Goal: Book appointment/travel/reservation

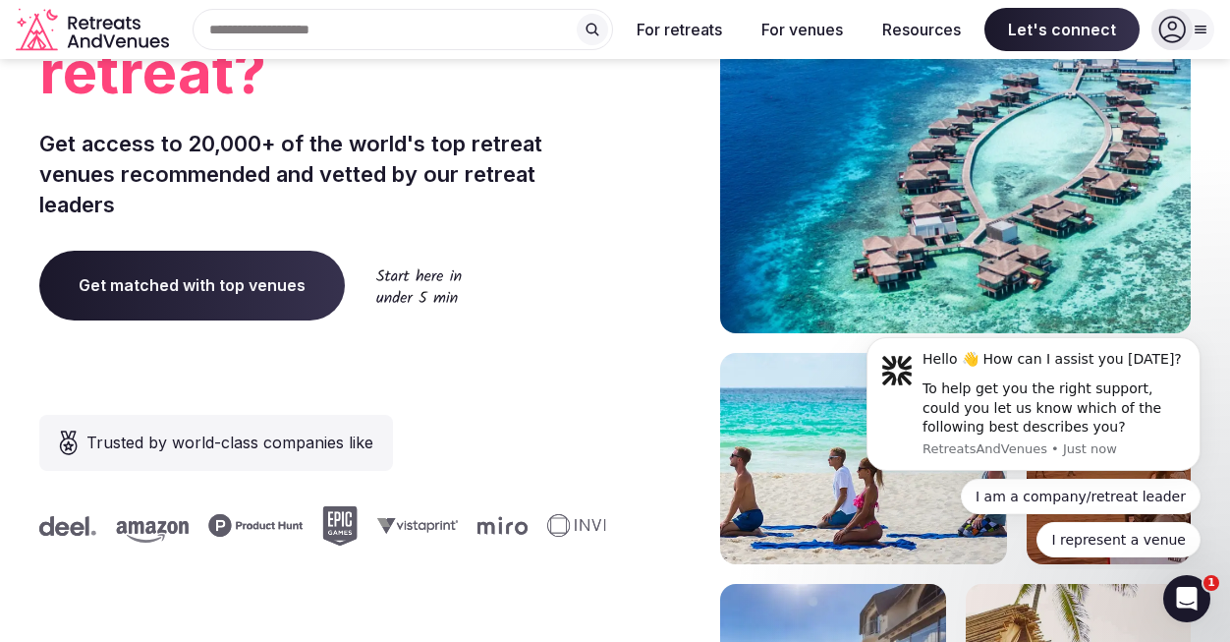
scroll to position [234, 0]
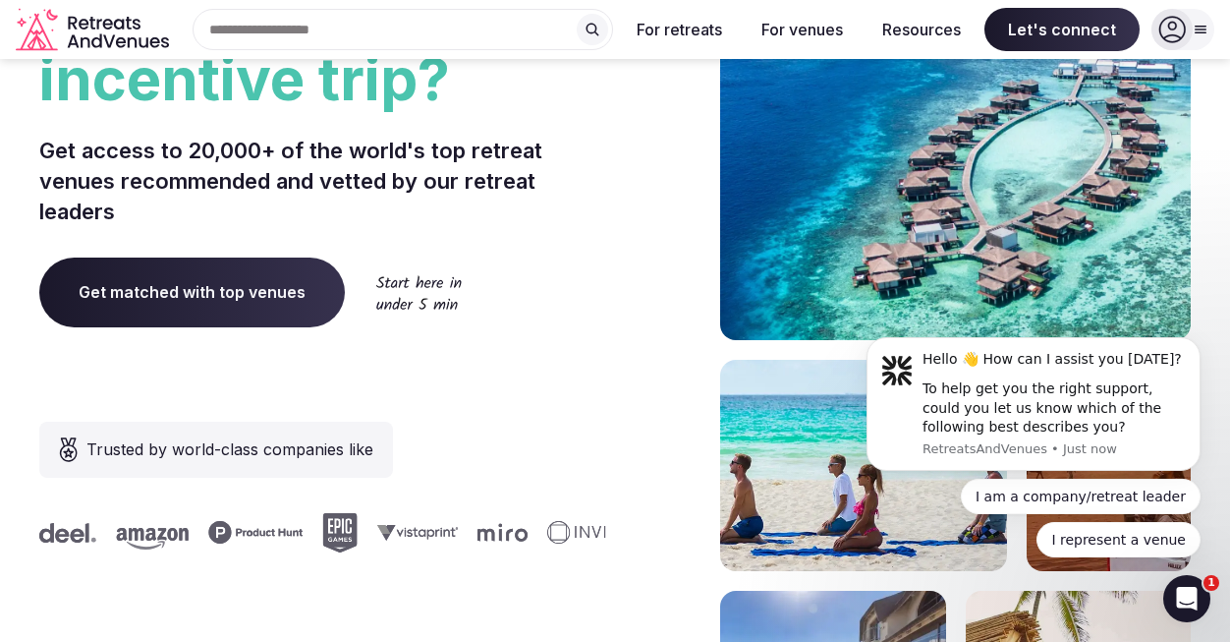
click at [242, 292] on span "Get matched with top venues" at bounding box center [192, 291] width 306 height 69
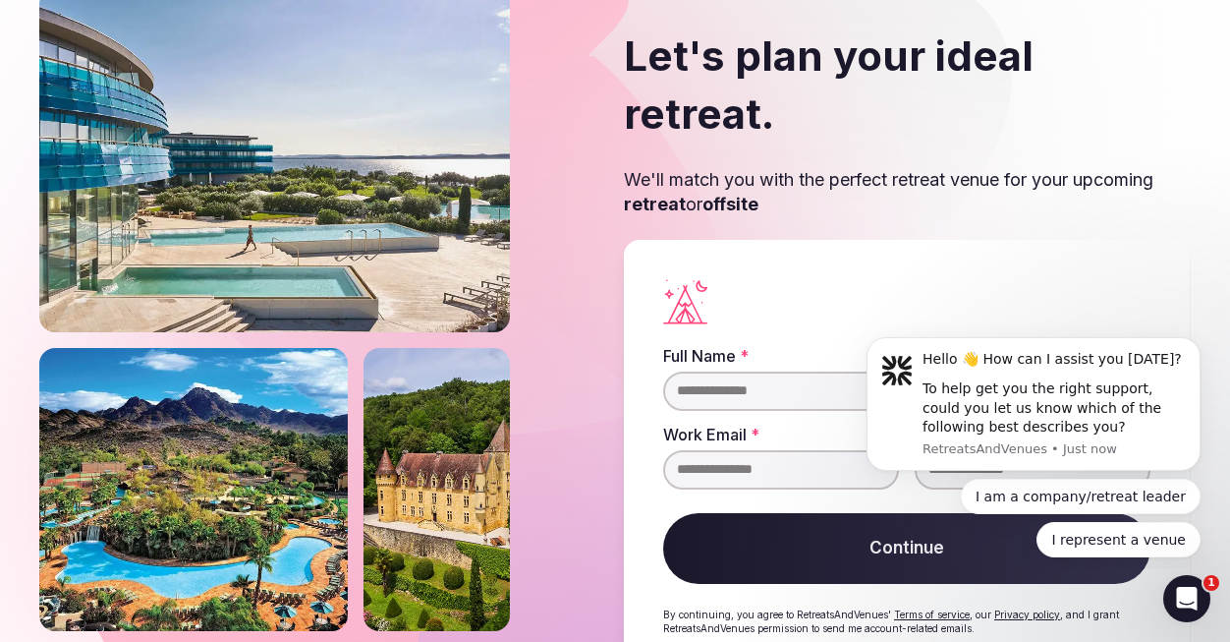
scroll to position [96, 0]
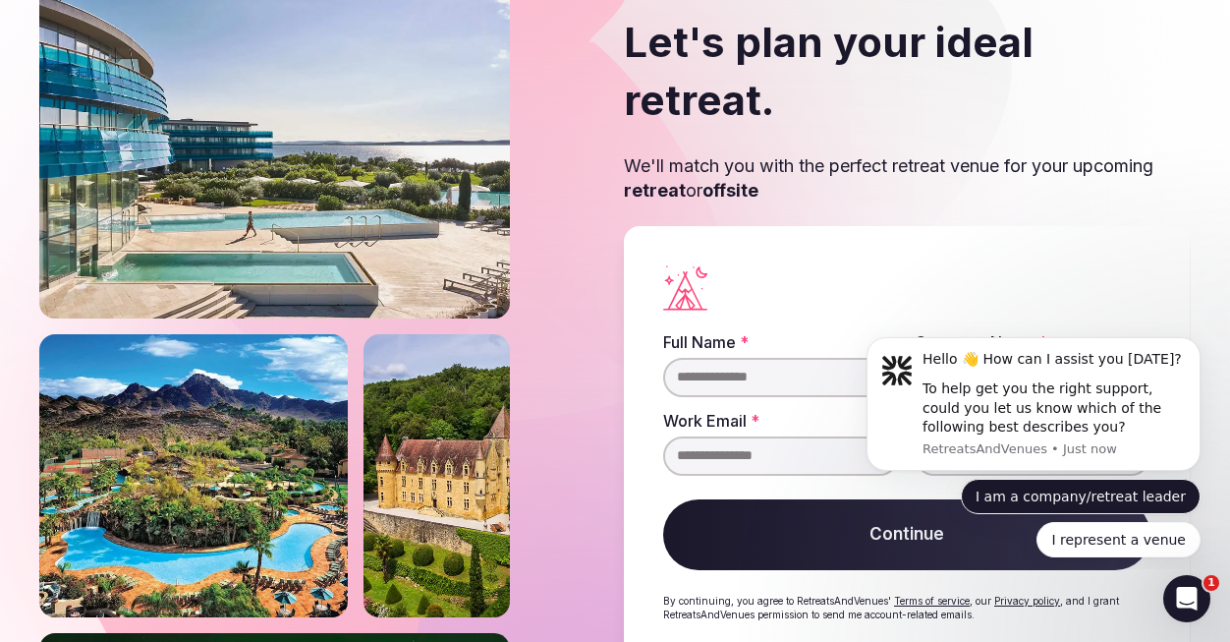
click at [1129, 500] on button "I am a company/retreat leader" at bounding box center [1081, 495] width 240 height 35
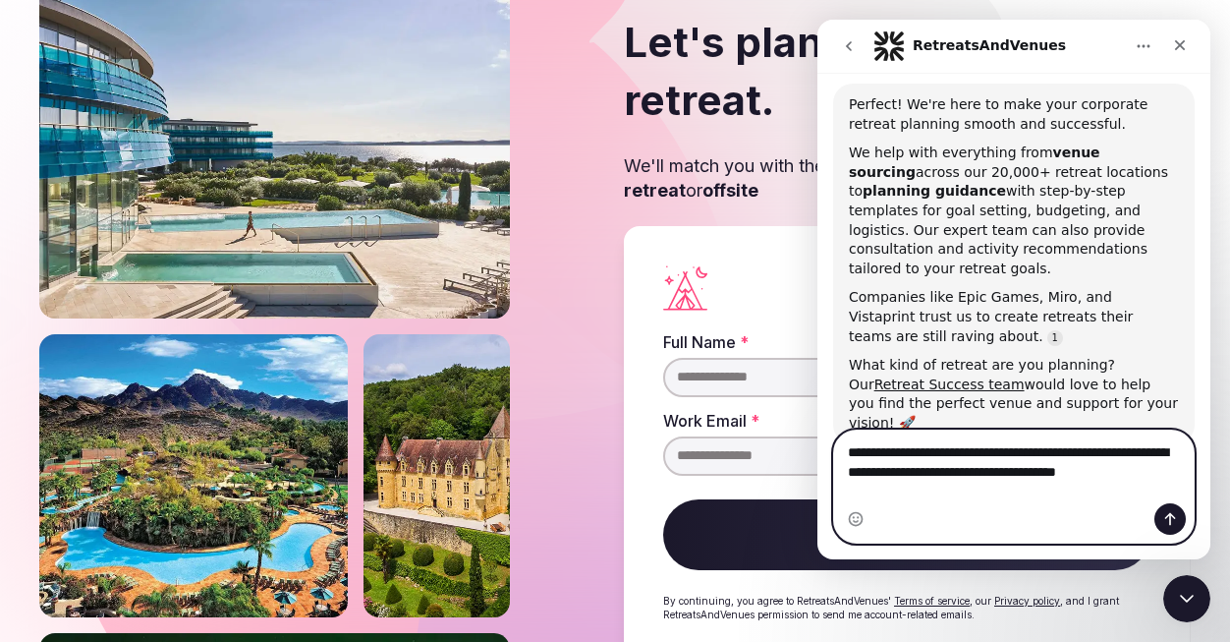
scroll to position [251, 0]
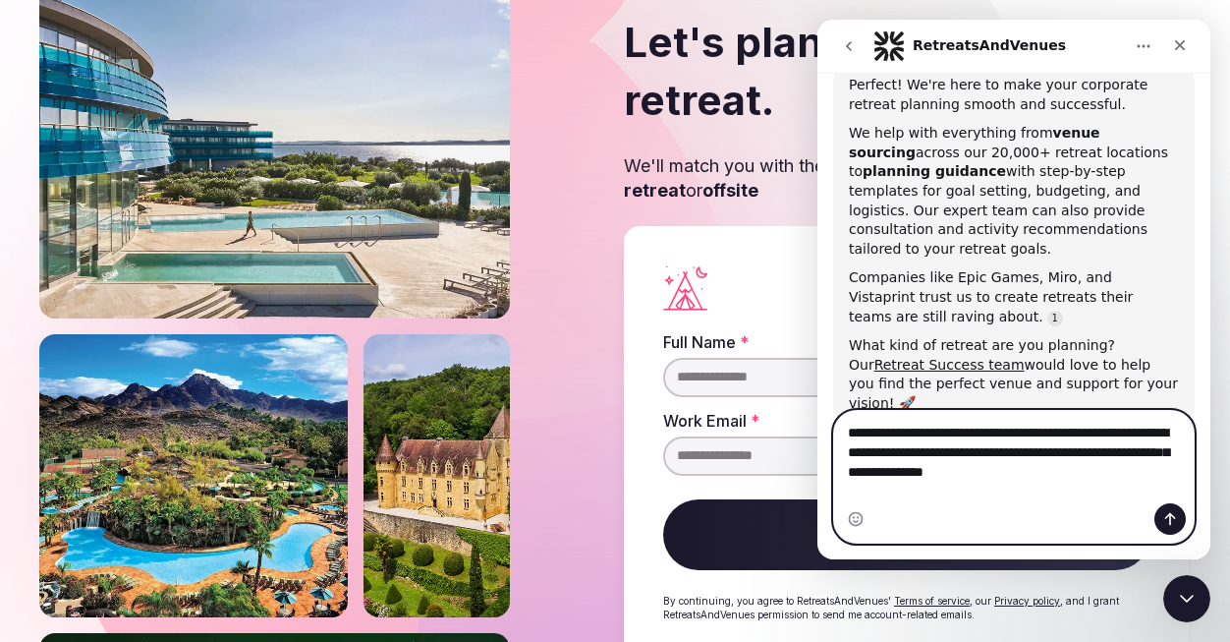
type textarea "**********"
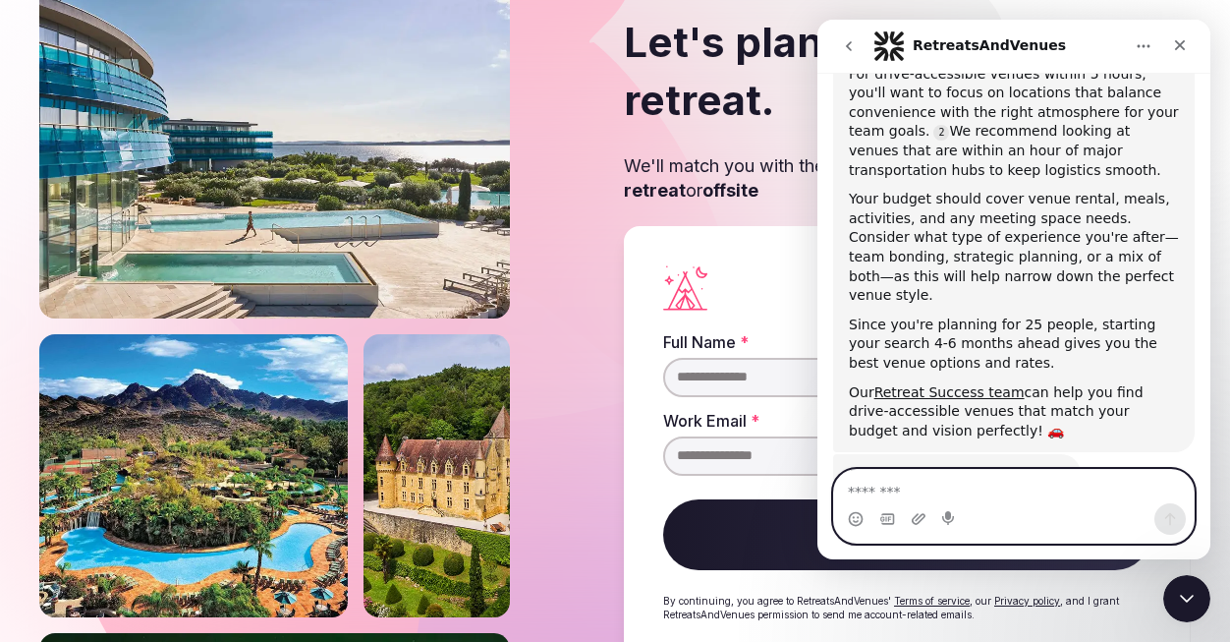
scroll to position [836, 0]
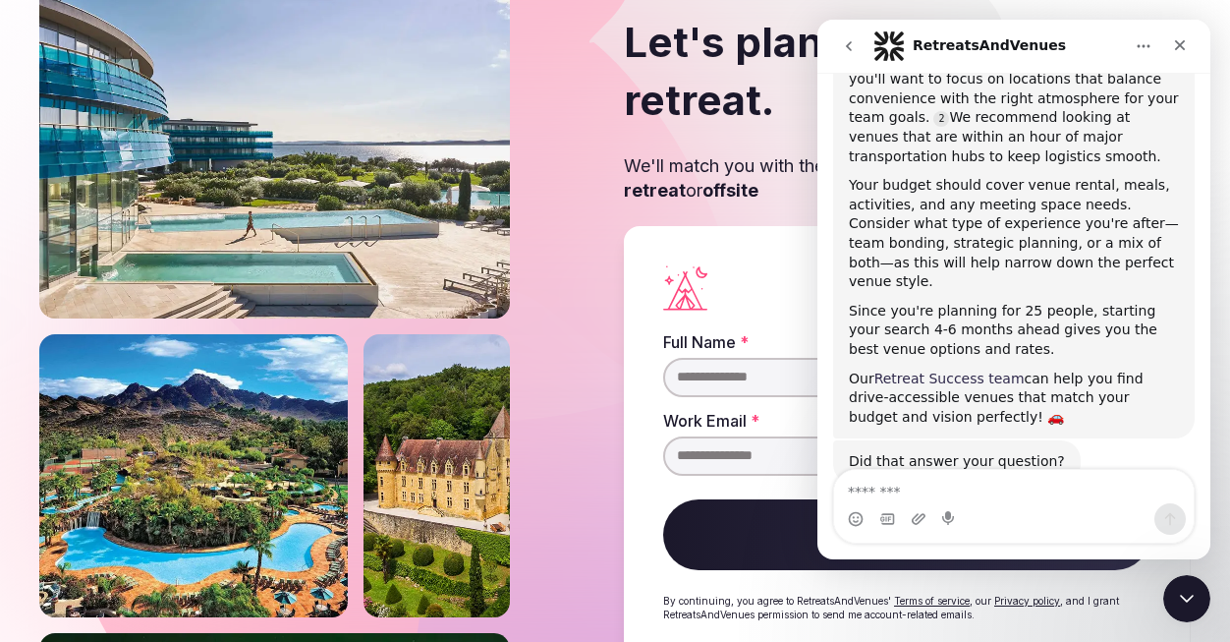
click at [961, 370] on link "Retreat Success team" at bounding box center [949, 378] width 150 height 16
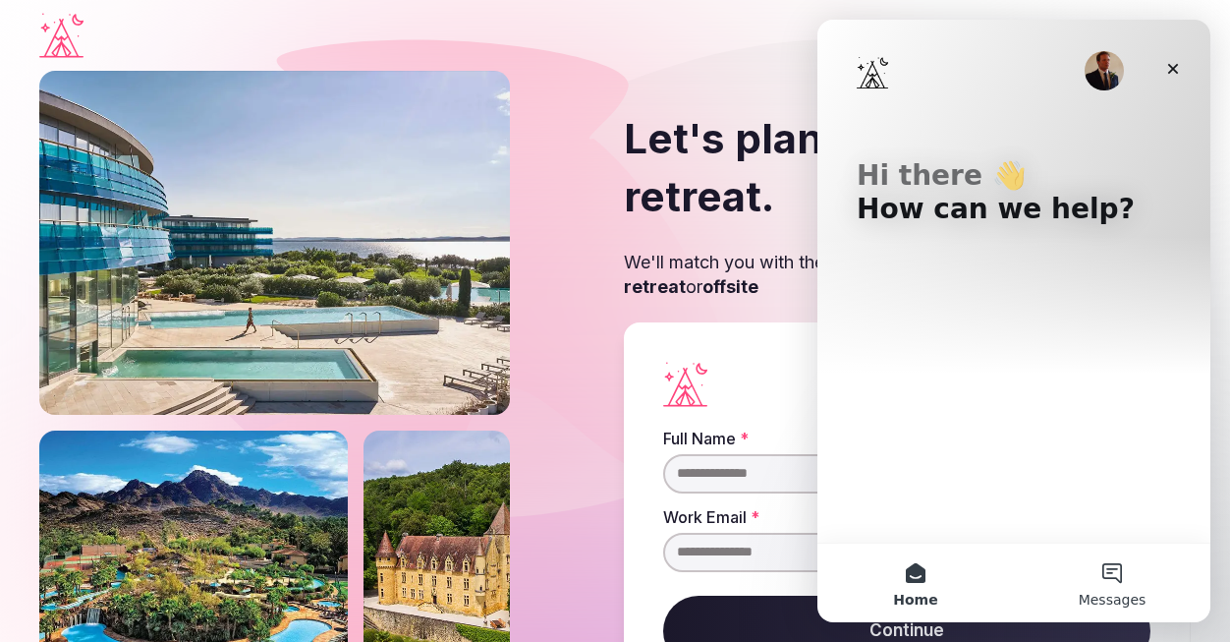
click at [1119, 573] on button "Messages" at bounding box center [1112, 582] width 197 height 79
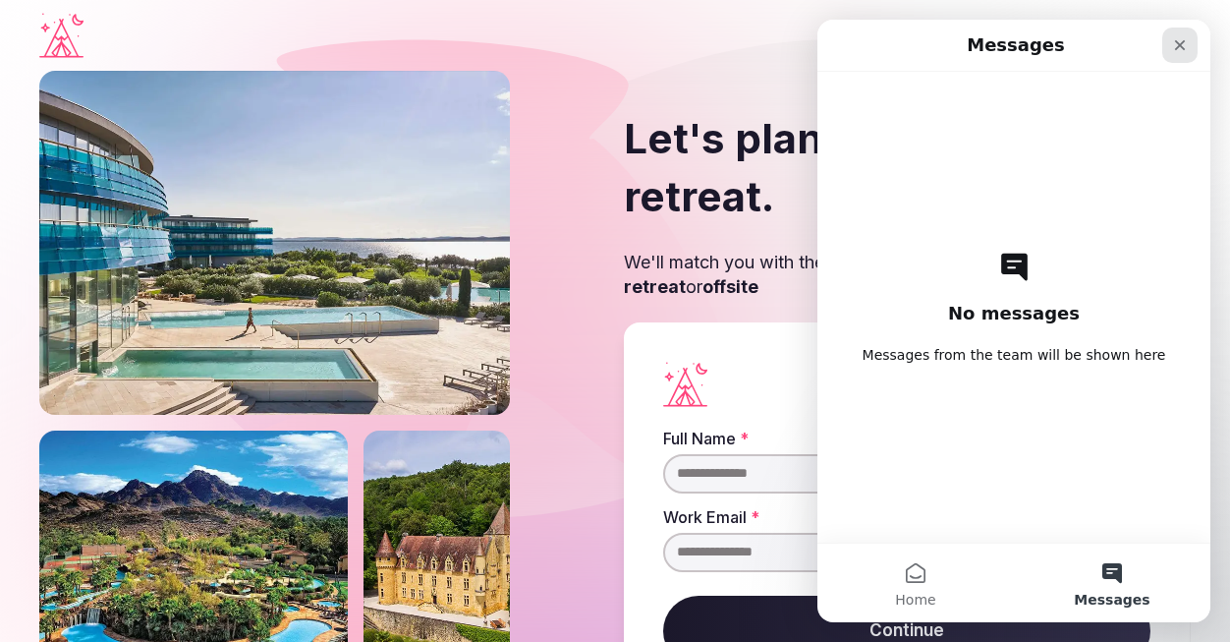
click at [1184, 43] on icon "Close" at bounding box center [1180, 45] width 16 height 16
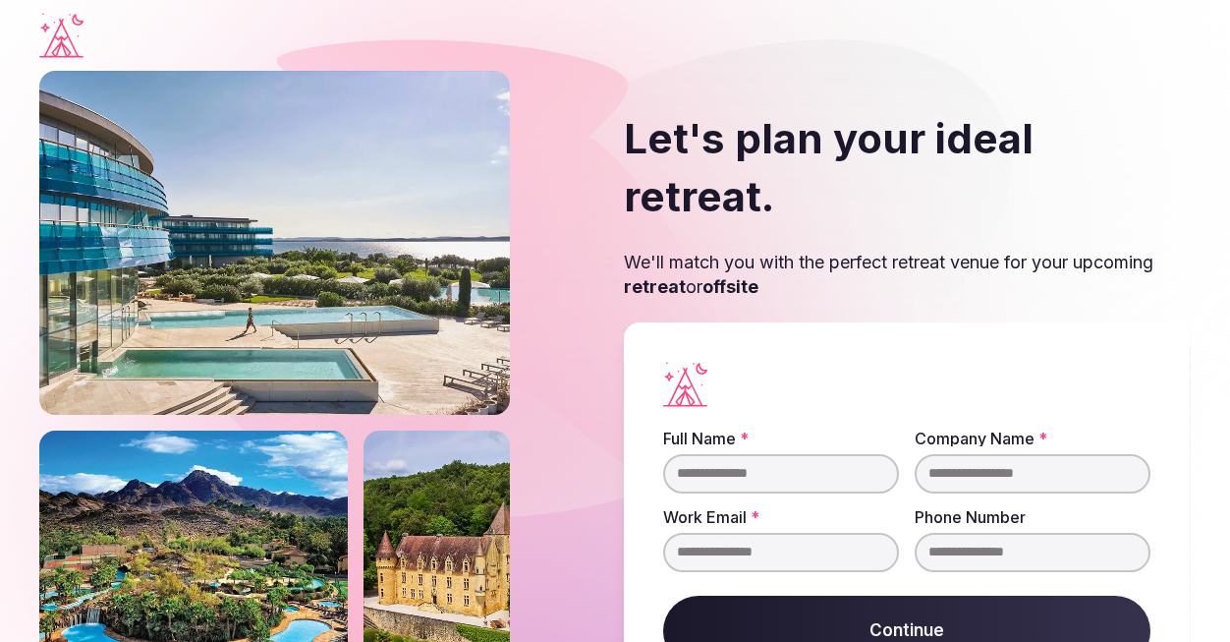
click at [724, 454] on input "Full Name *" at bounding box center [781, 473] width 236 height 39
type input "*"
type input "**********"
type input "*********"
click at [756, 533] on input "Work Email *" at bounding box center [781, 552] width 236 height 39
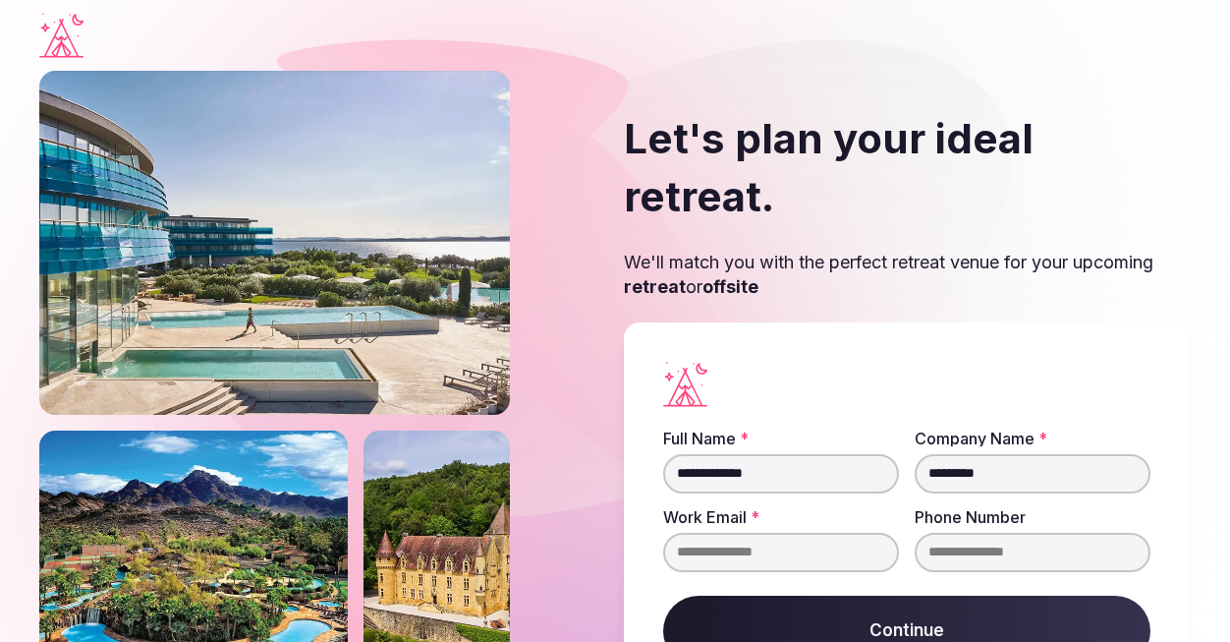
type input "*"
type input "**********"
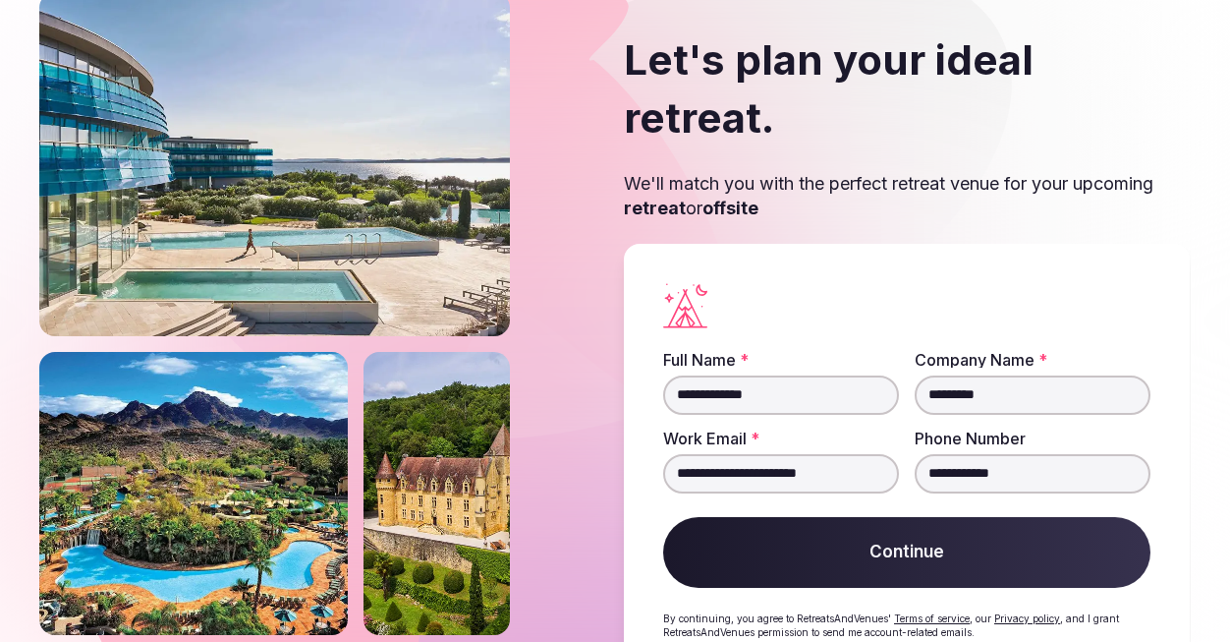
scroll to position [84, 0]
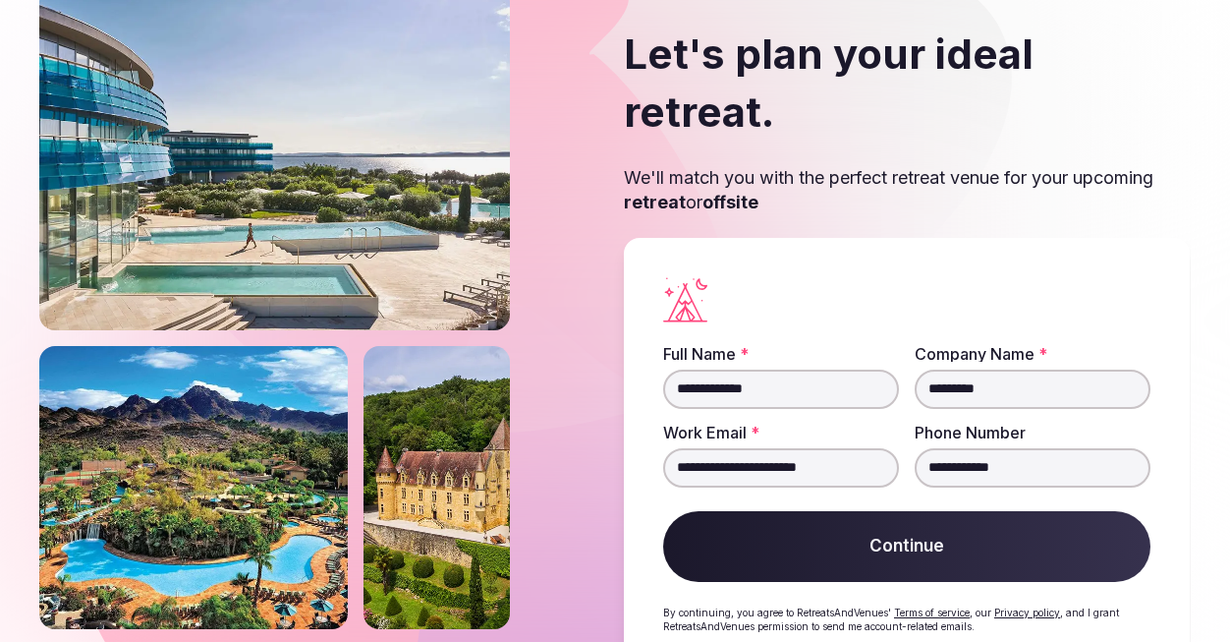
type input "**********"
click at [924, 606] on link "Terms of service" at bounding box center [932, 612] width 76 height 12
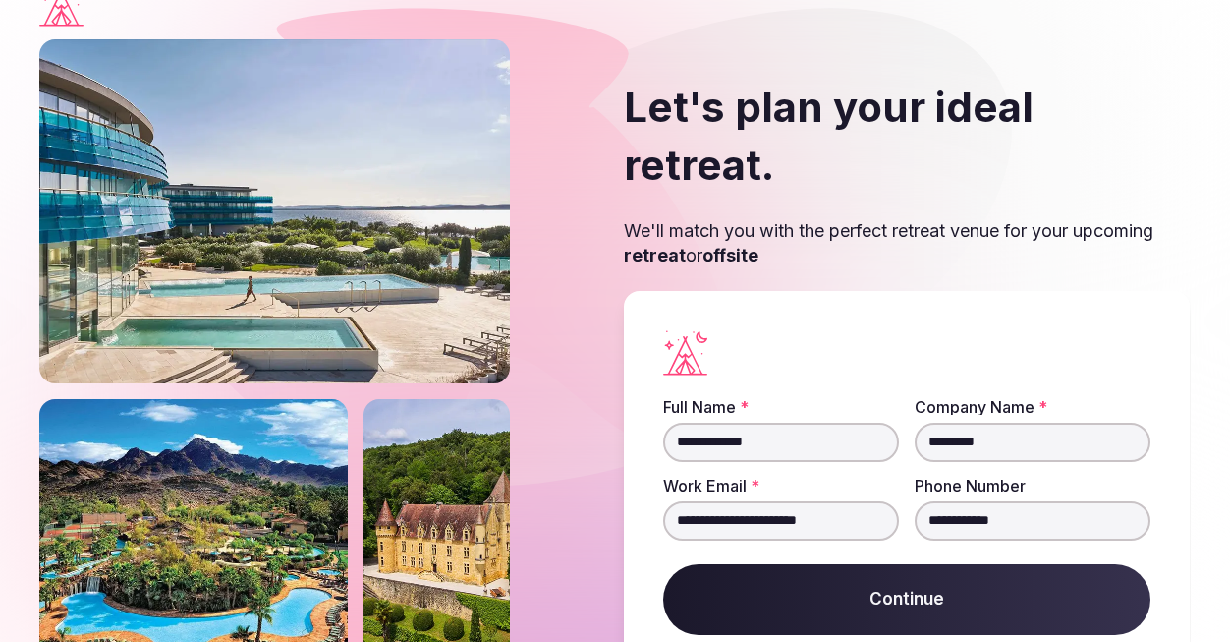
scroll to position [0, 0]
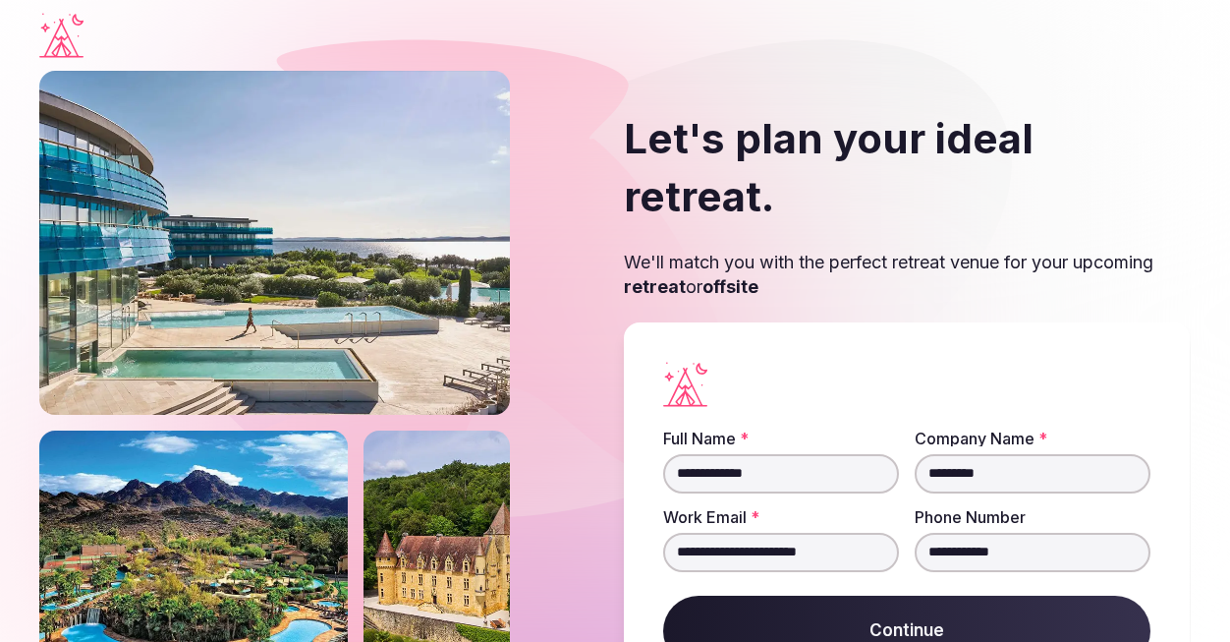
click at [912, 595] on button "Continue" at bounding box center [906, 630] width 487 height 71
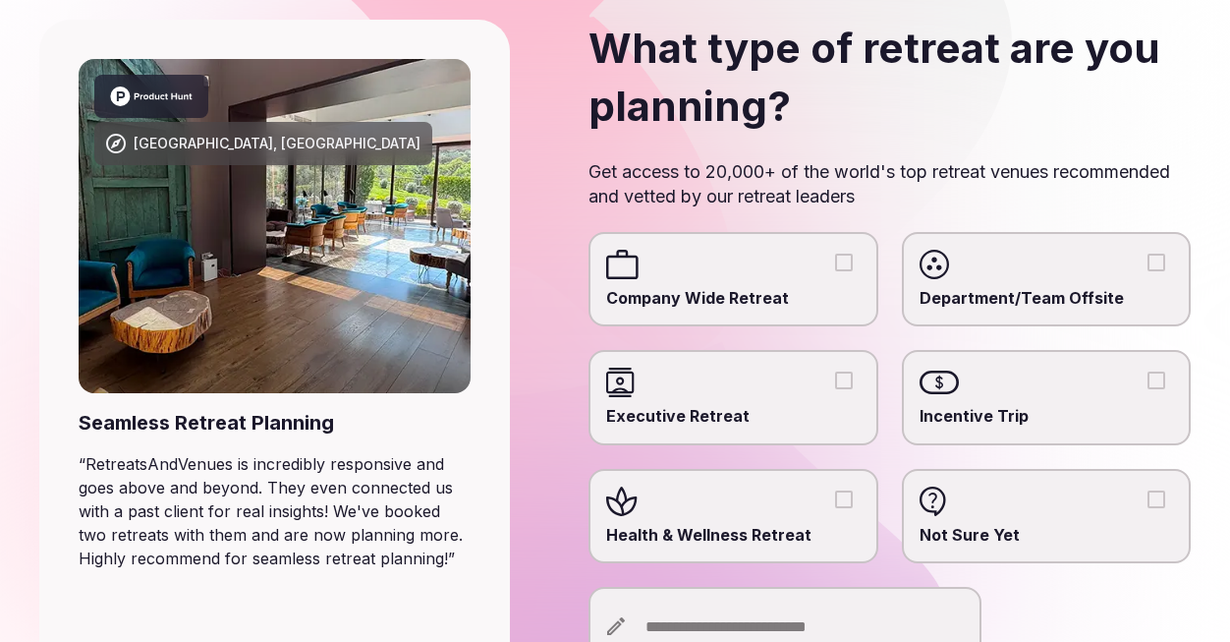
scroll to position [145, 0]
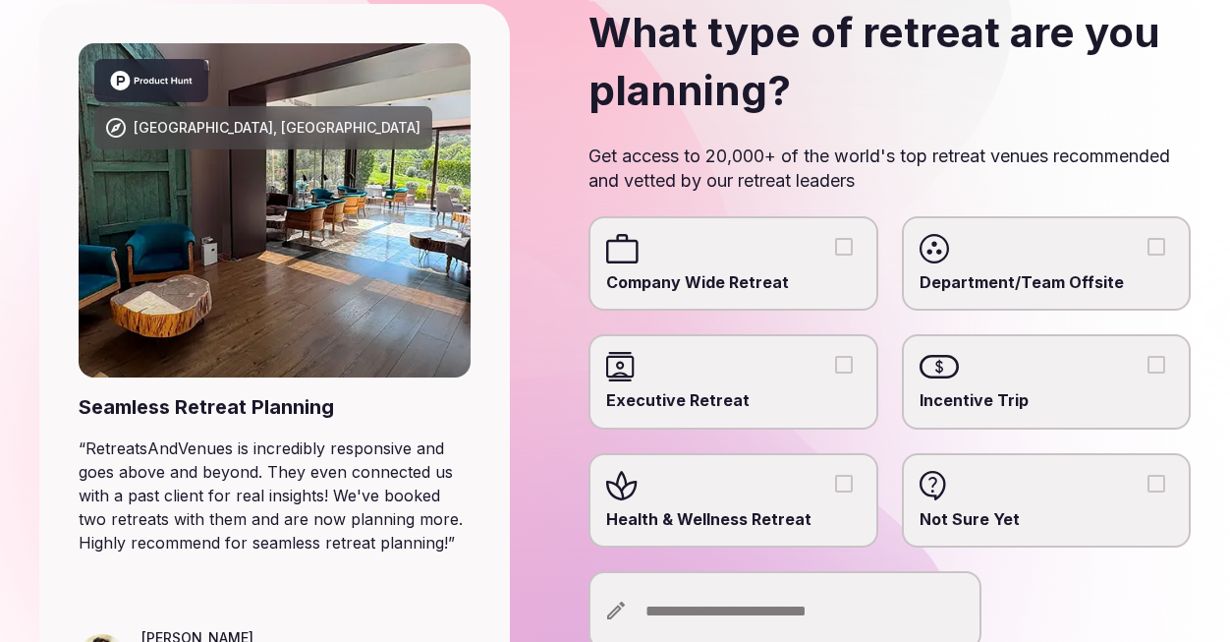
click at [844, 247] on button "Company Wide Retreat" at bounding box center [844, 247] width 18 height 18
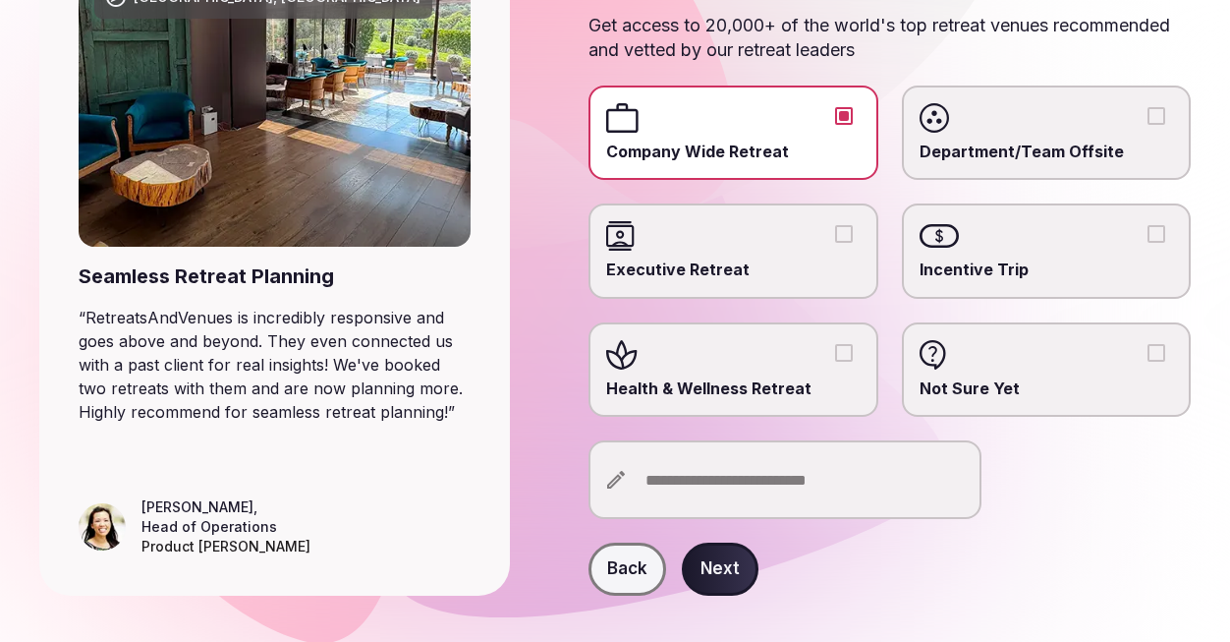
scroll to position [294, 0]
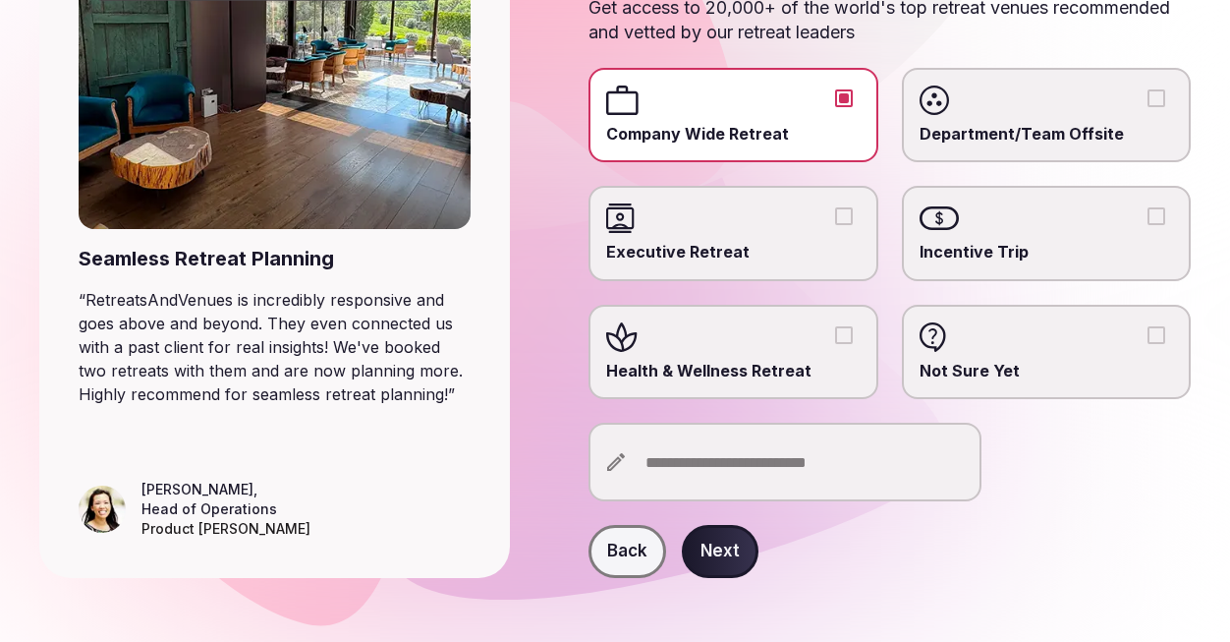
click at [725, 557] on button "Next" at bounding box center [720, 551] width 77 height 53
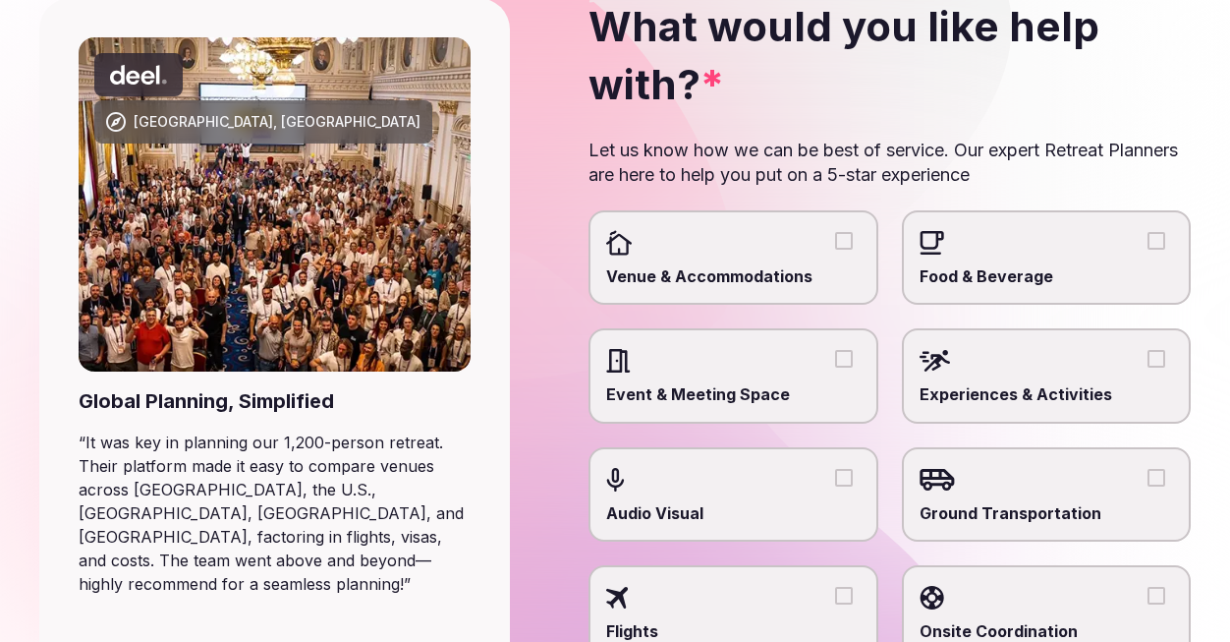
scroll to position [165, 0]
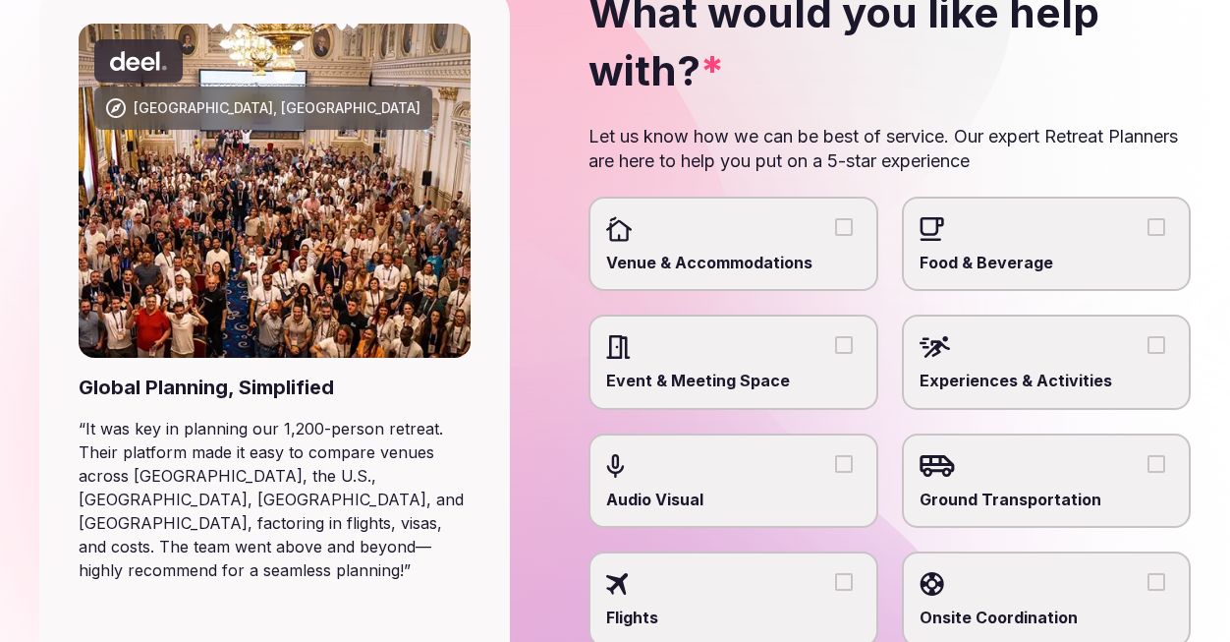
click at [846, 230] on button "Venue & Accommodations" at bounding box center [844, 227] width 18 height 18
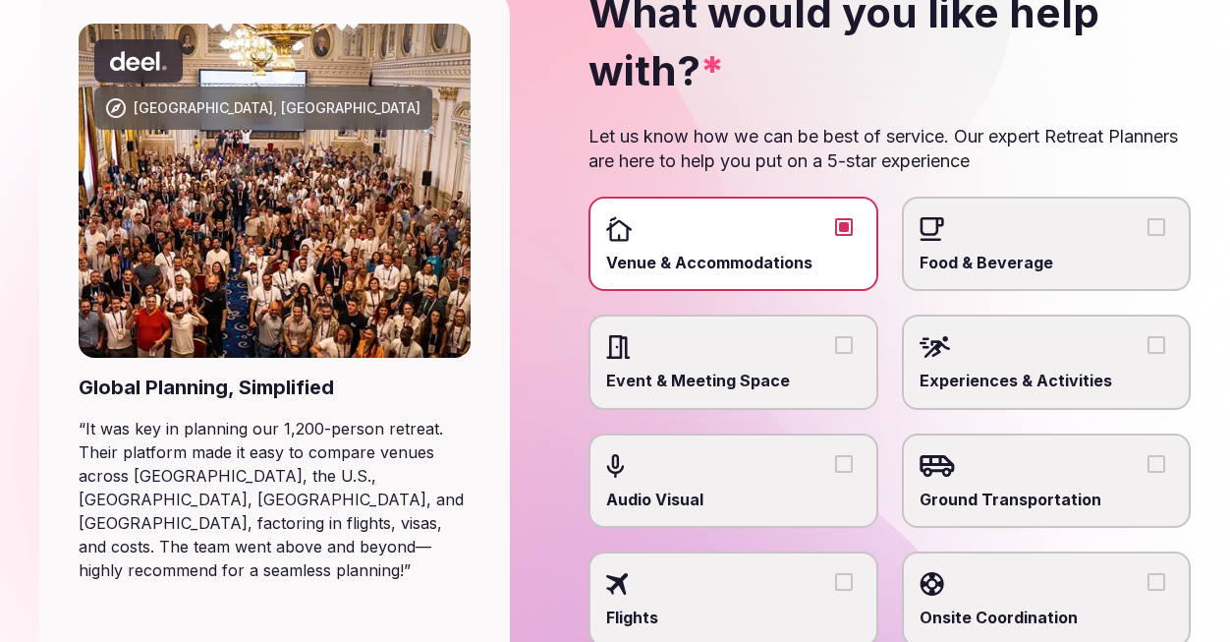
click at [1156, 222] on button "Food & Beverage" at bounding box center [1157, 227] width 18 height 18
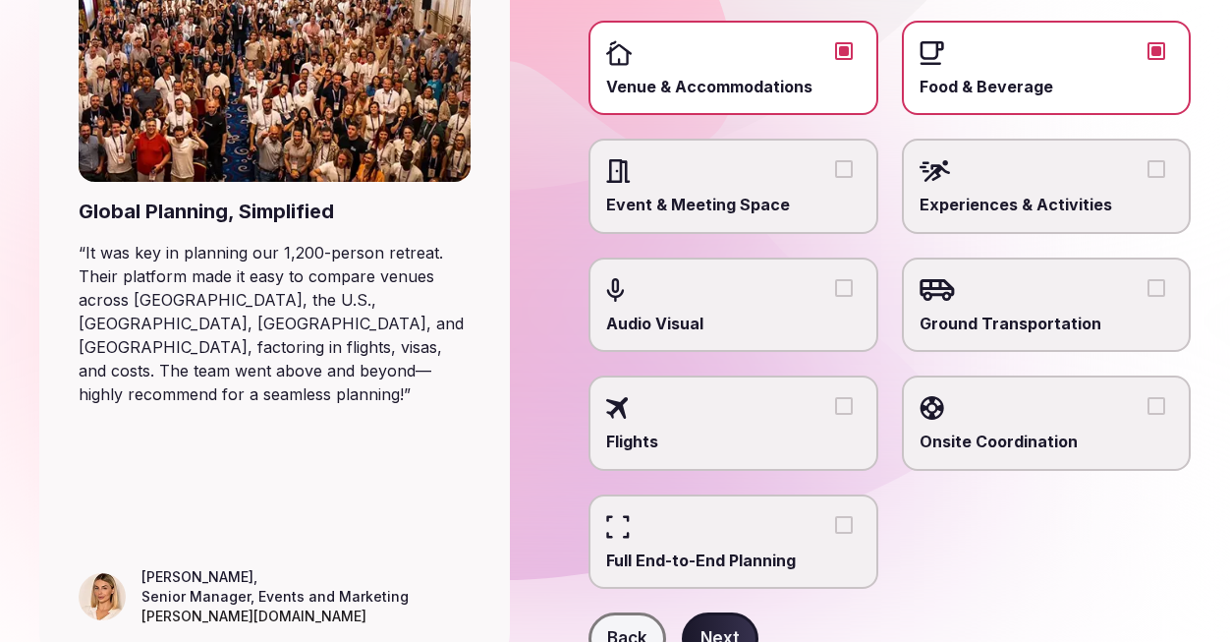
scroll to position [350, 0]
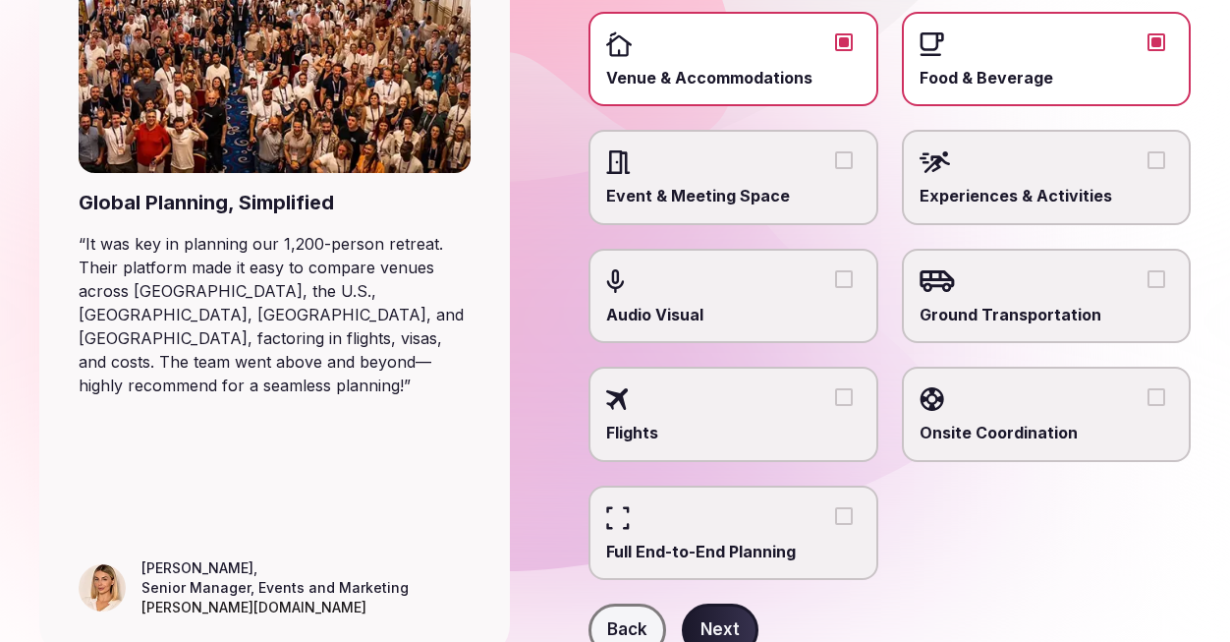
click at [1158, 165] on button "Experiences & Activities" at bounding box center [1157, 160] width 18 height 18
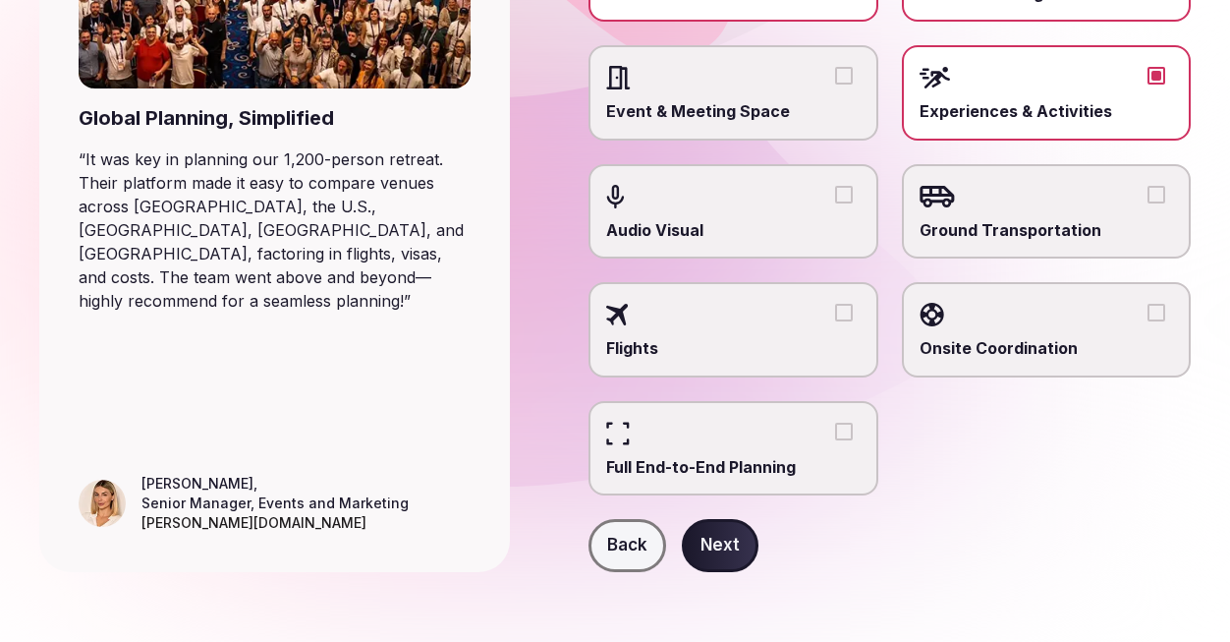
scroll to position [443, 0]
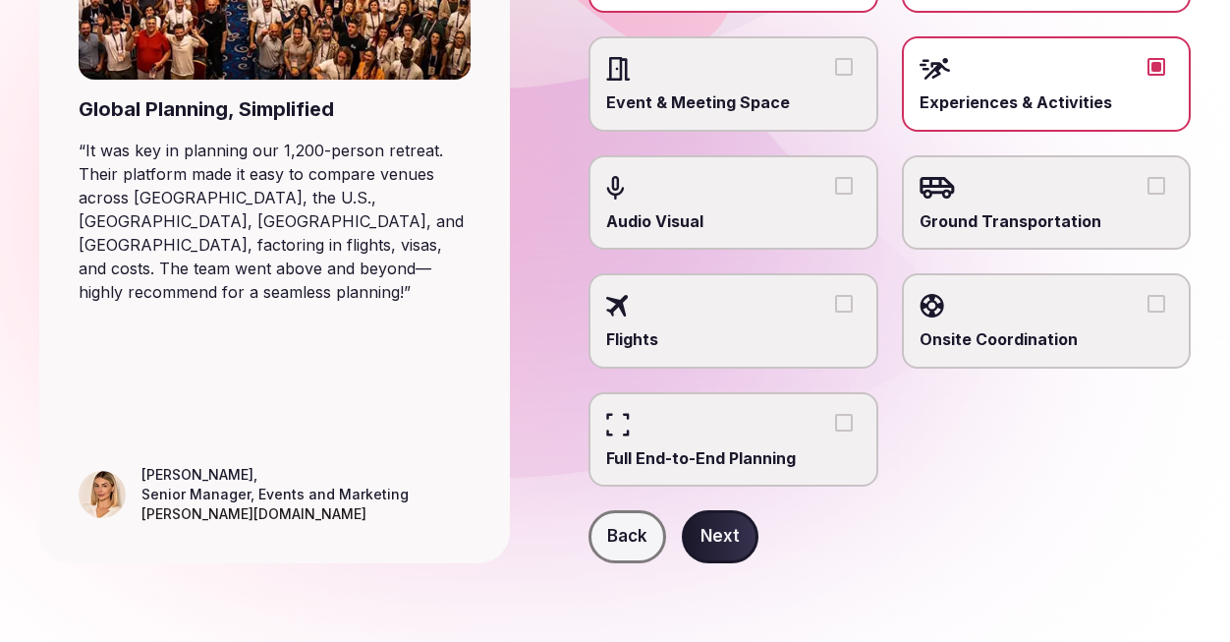
click at [734, 539] on button "Next" at bounding box center [720, 536] width 77 height 53
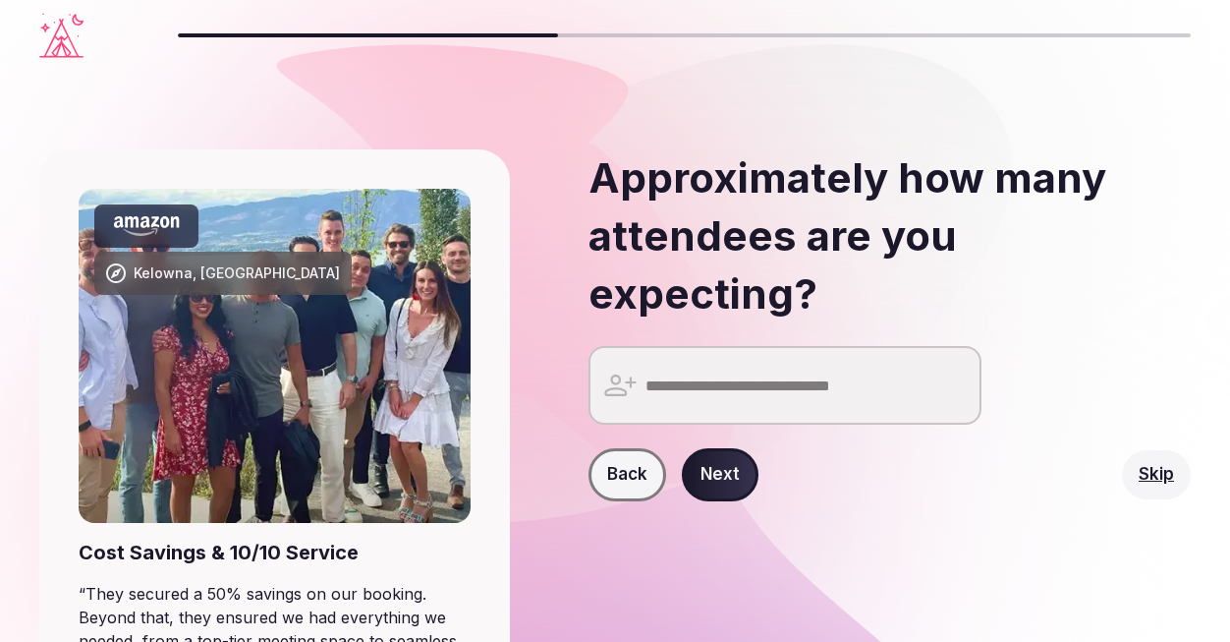
click at [870, 346] on input "number" at bounding box center [785, 385] width 393 height 79
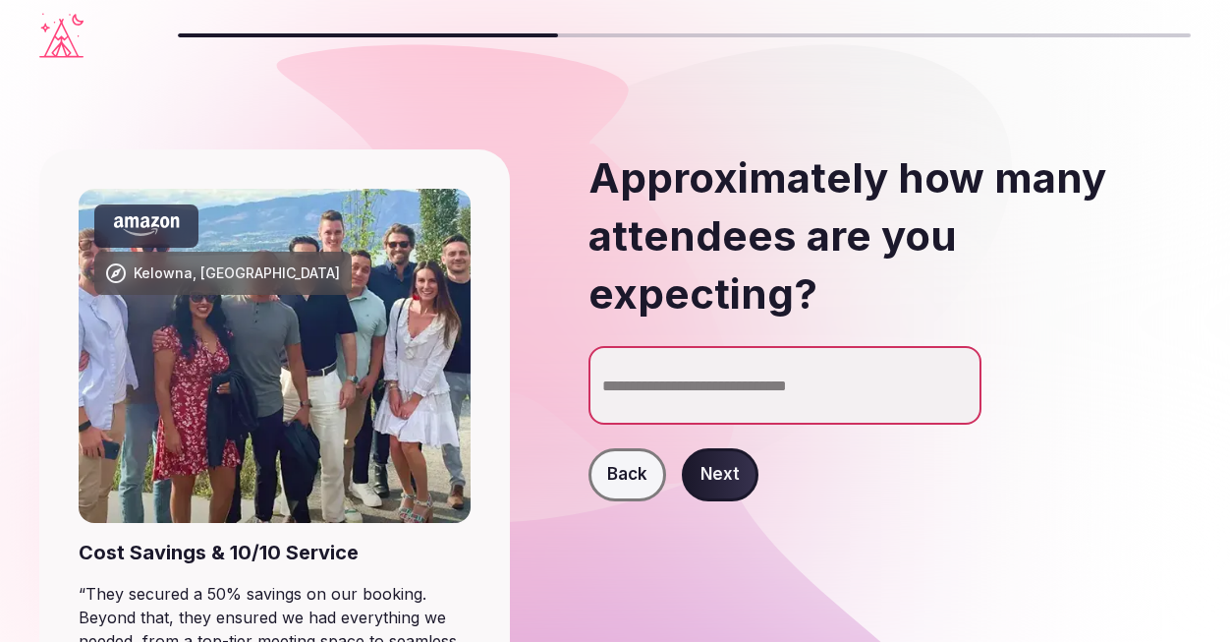
type input "*"
click at [956, 346] on input "*" at bounding box center [785, 385] width 393 height 79
type input "**"
click at [717, 448] on button "Next" at bounding box center [720, 474] width 77 height 53
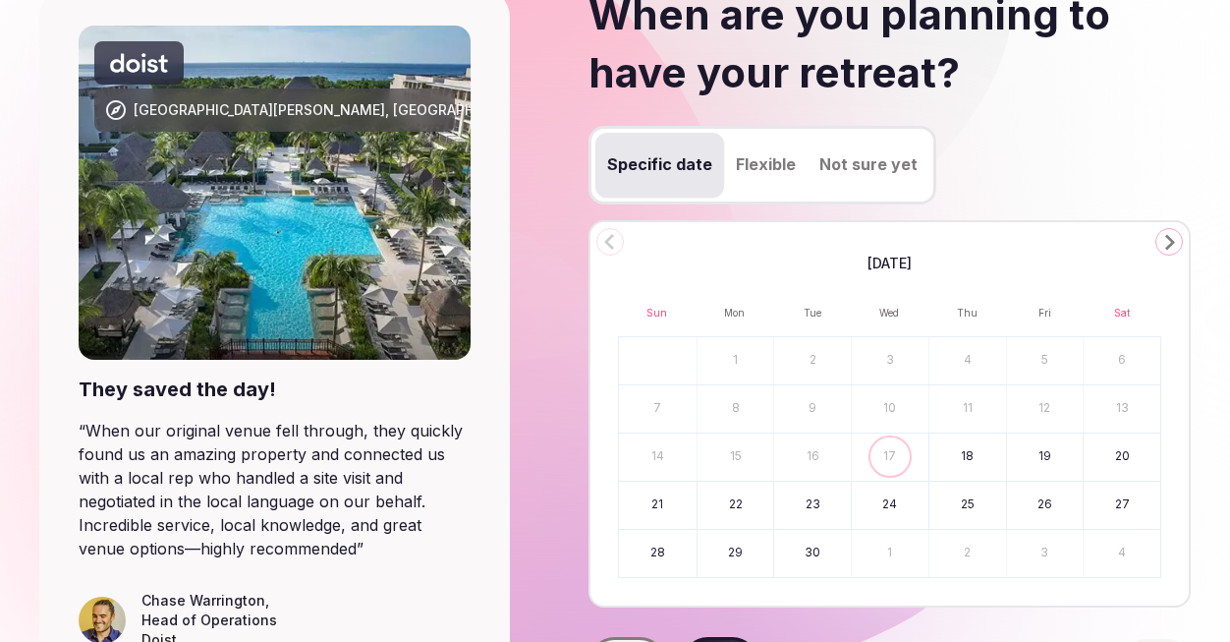
scroll to position [169, 0]
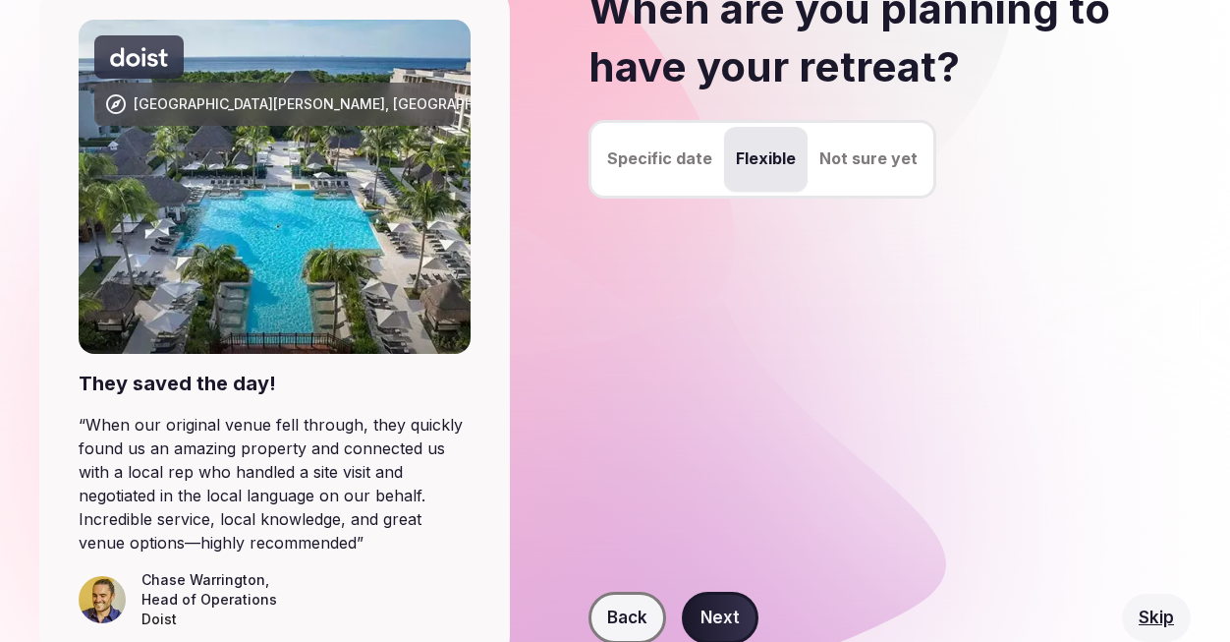
click at [753, 159] on button "Flexible" at bounding box center [766, 159] width 84 height 65
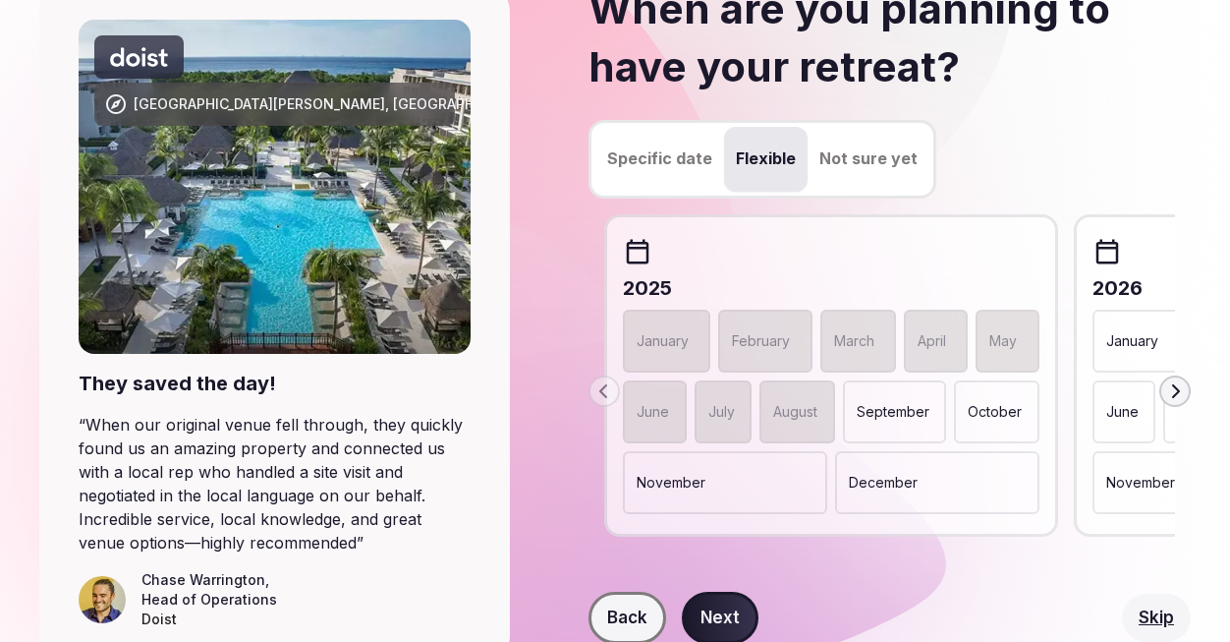
click at [1173, 387] on icon "button" at bounding box center [1175, 391] width 16 height 16
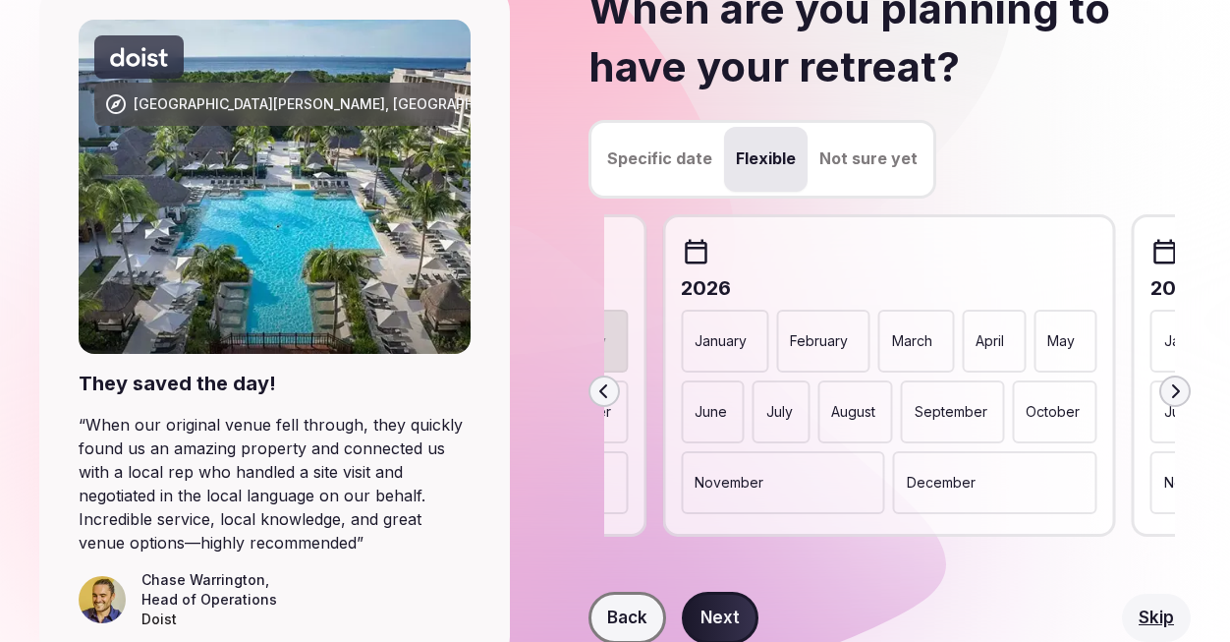
click at [1000, 343] on p "April" at bounding box center [990, 341] width 28 height 20
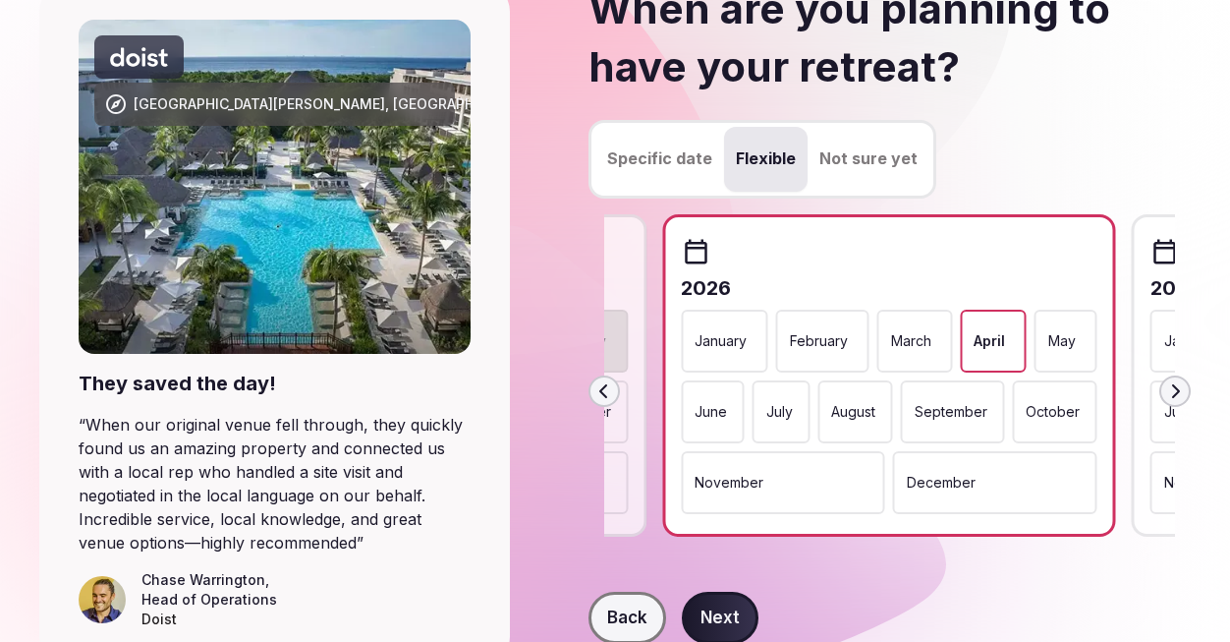
click at [1068, 344] on p "May" at bounding box center [1062, 341] width 28 height 20
click at [726, 618] on button "Next" at bounding box center [720, 617] width 77 height 53
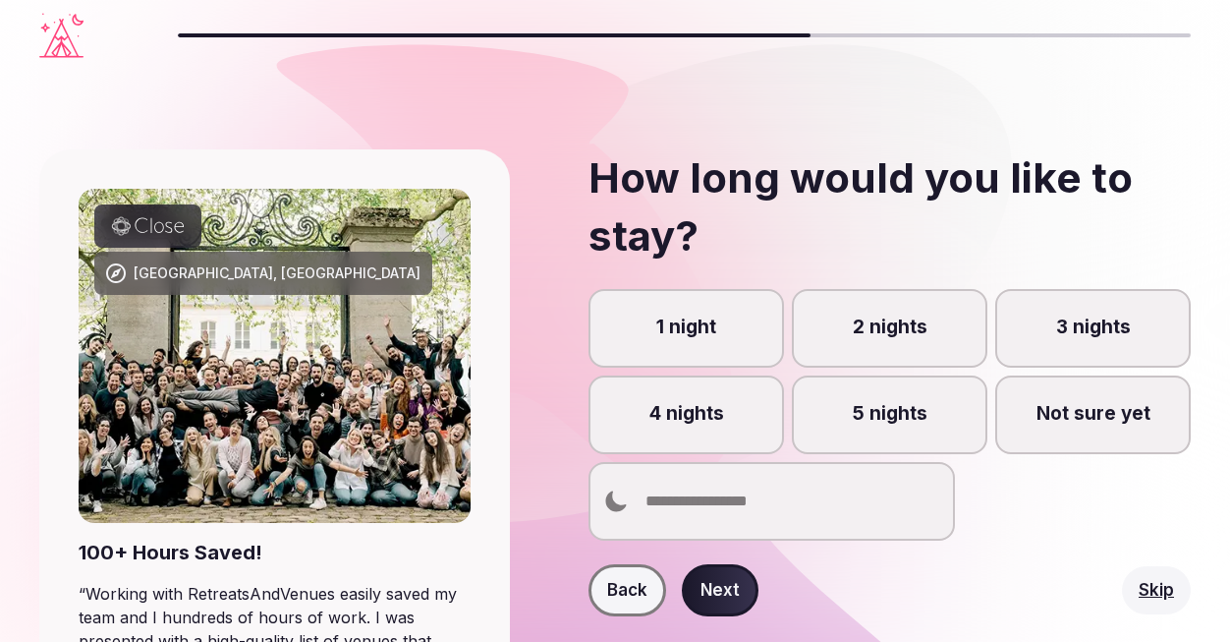
click at [891, 417] on label "5 nights" at bounding box center [890, 414] width 196 height 79
click at [891, 417] on button "5 nights" at bounding box center [899, 425] width 20 height 20
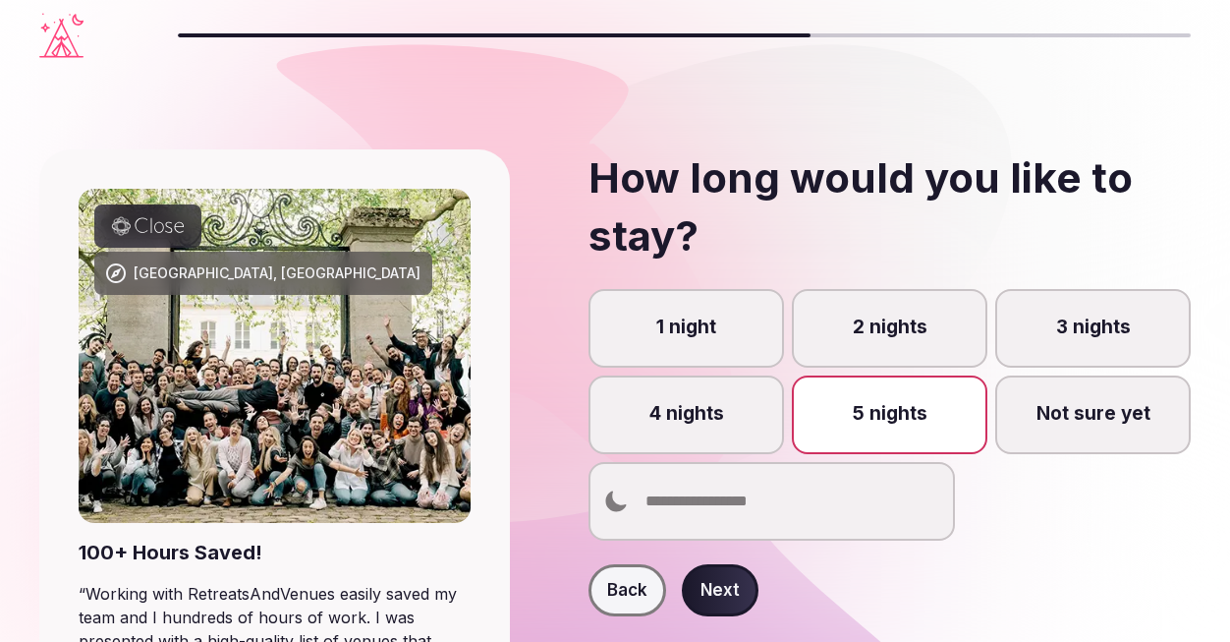
click at [725, 593] on button "Next" at bounding box center [720, 590] width 77 height 53
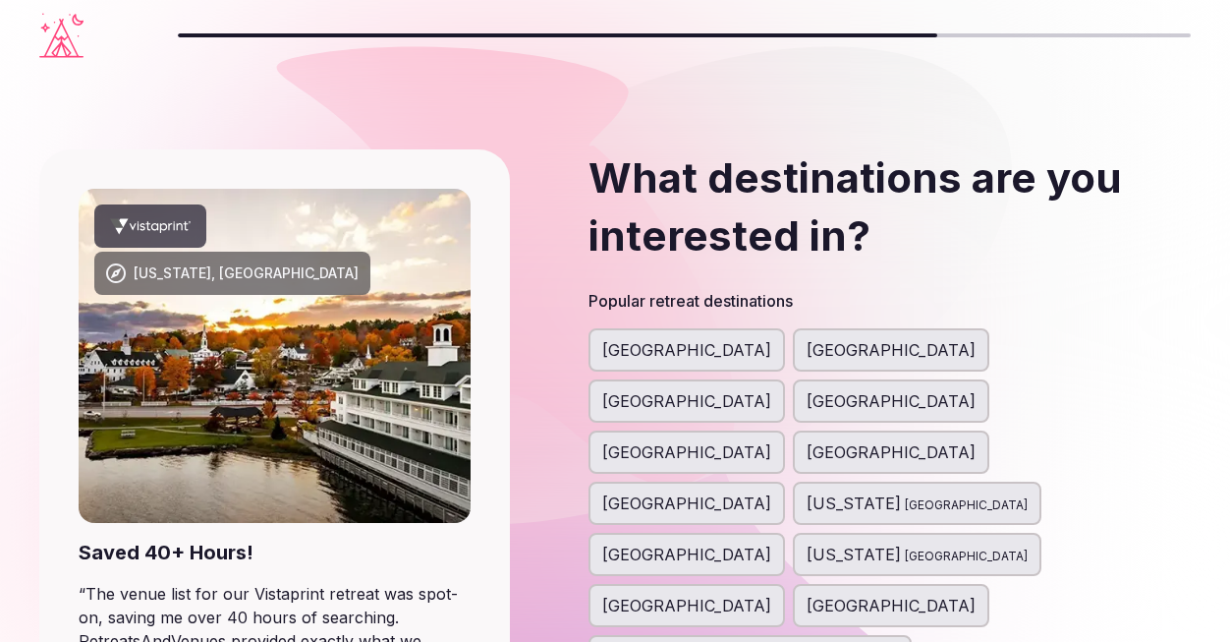
click at [968, 389] on span "Italy" at bounding box center [891, 401] width 169 height 24
click at [976, 440] on span "France" at bounding box center [891, 452] width 169 height 24
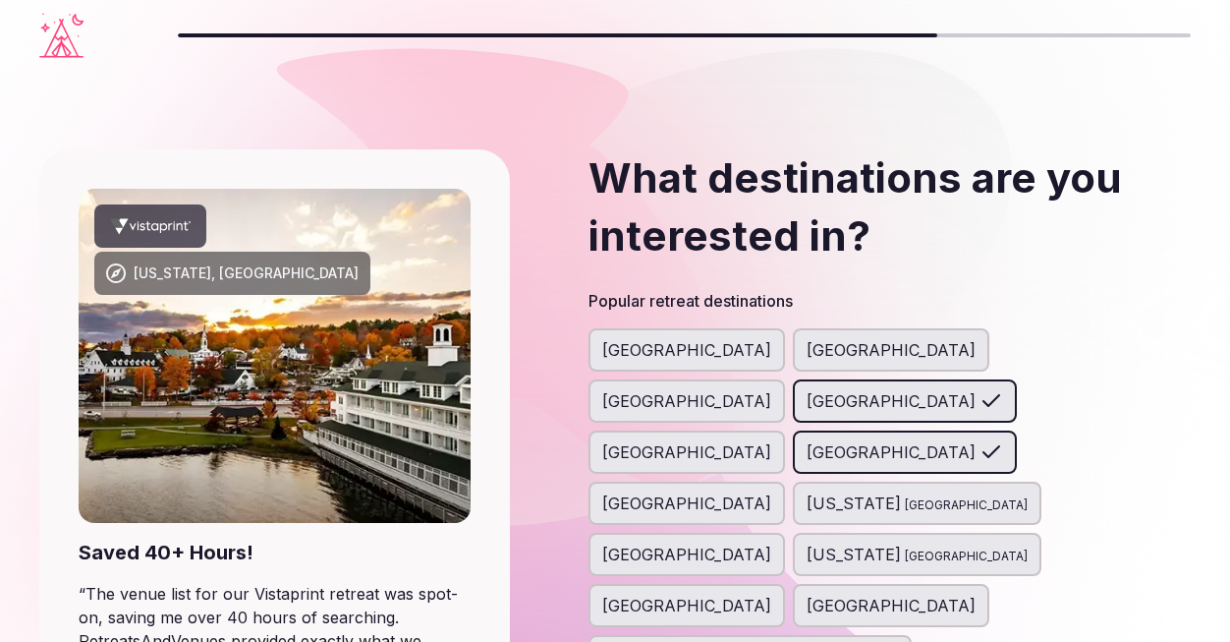
click at [771, 593] on span "Croatia" at bounding box center [686, 605] width 169 height 24
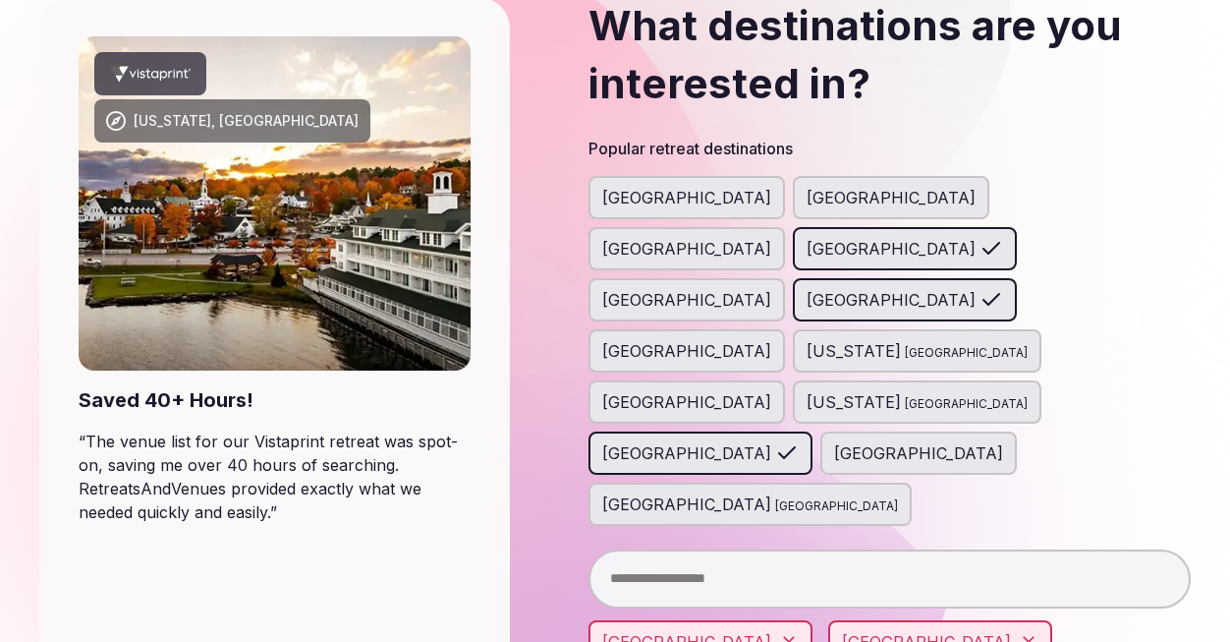
scroll to position [167, 0]
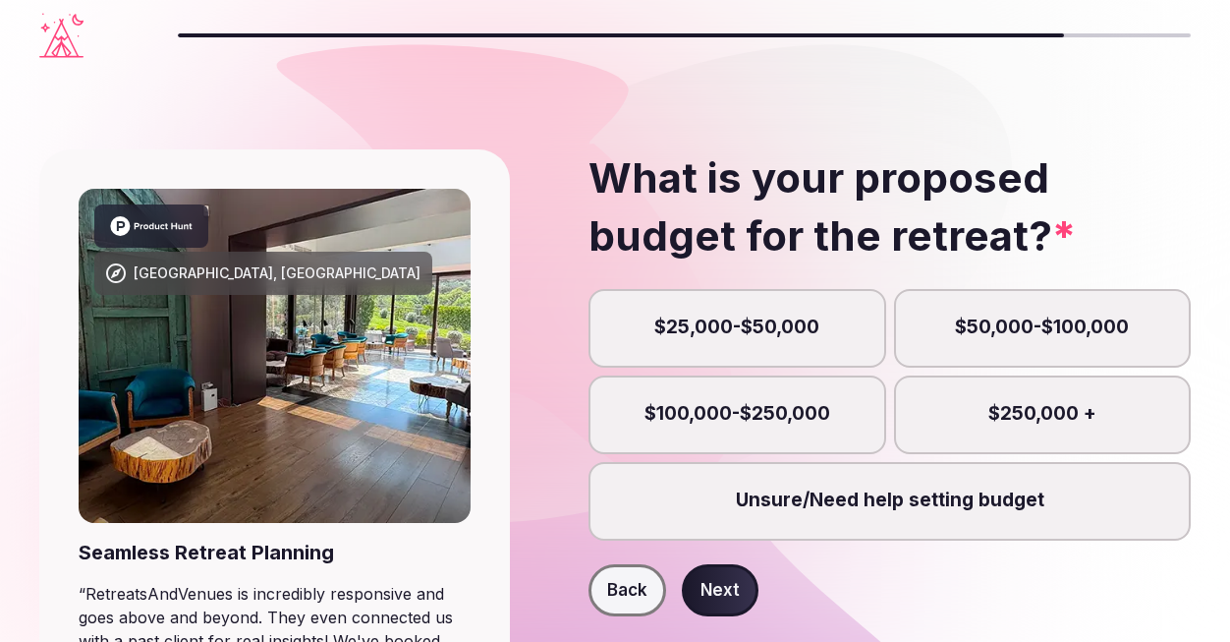
click at [668, 331] on label "$25,000-$50,000" at bounding box center [738, 328] width 298 height 79
click at [737, 331] on button "$25,000-$50,000" at bounding box center [747, 338] width 20 height 20
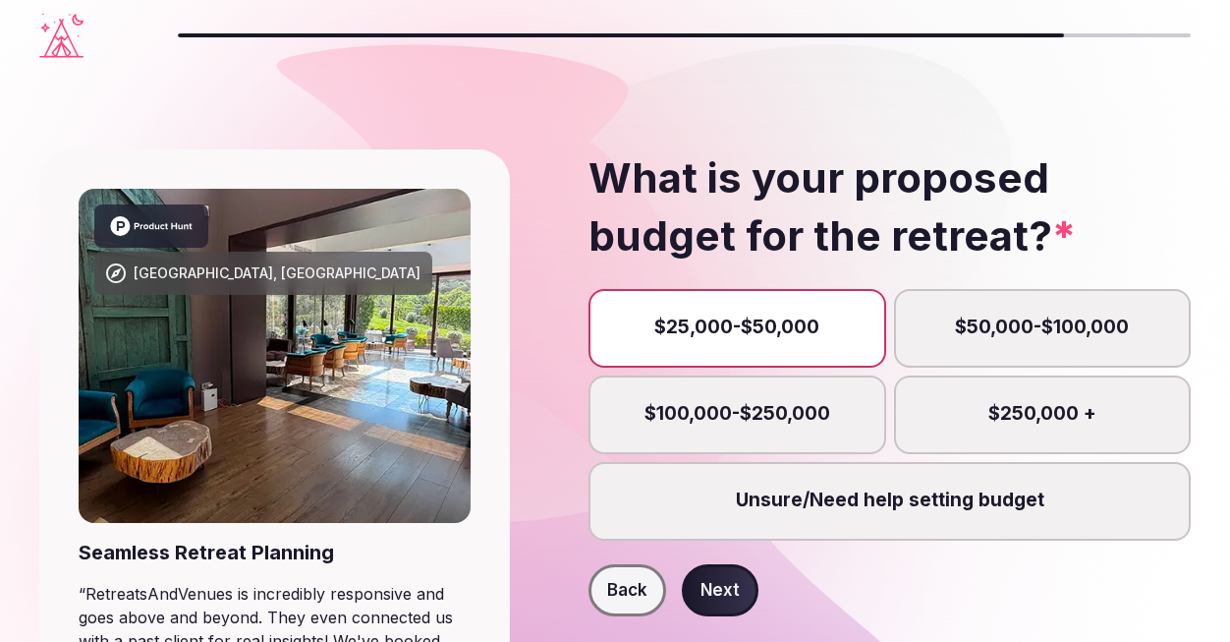
click at [724, 592] on button "Next" at bounding box center [720, 590] width 77 height 53
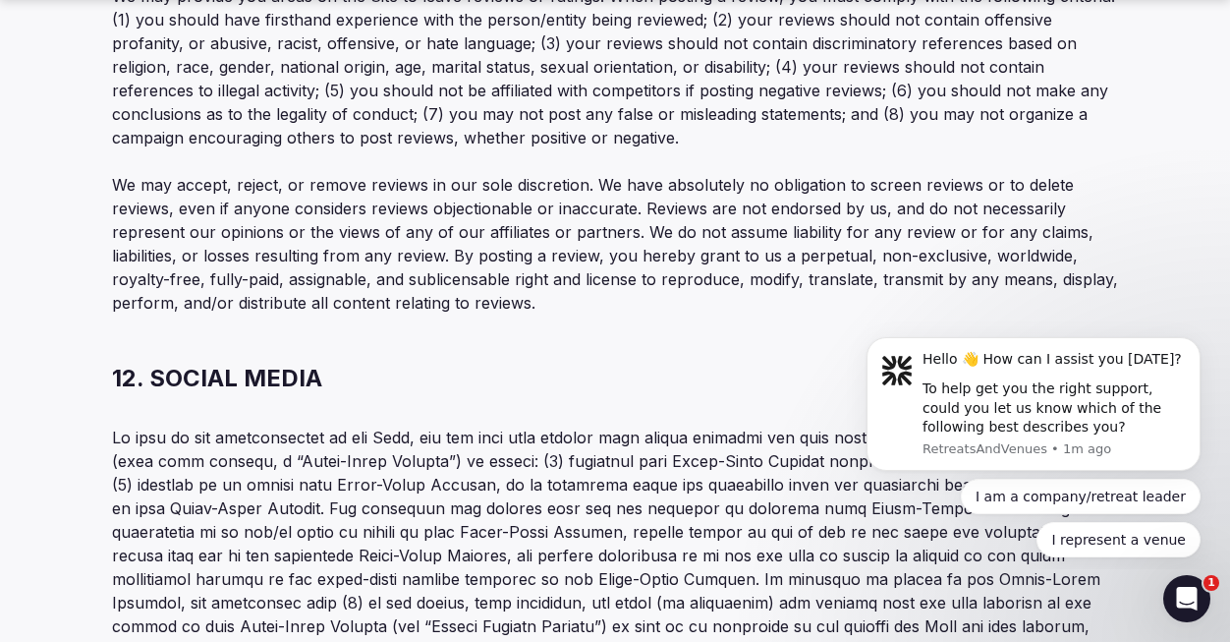
scroll to position [6266, 0]
